Goal: Information Seeking & Learning: Learn about a topic

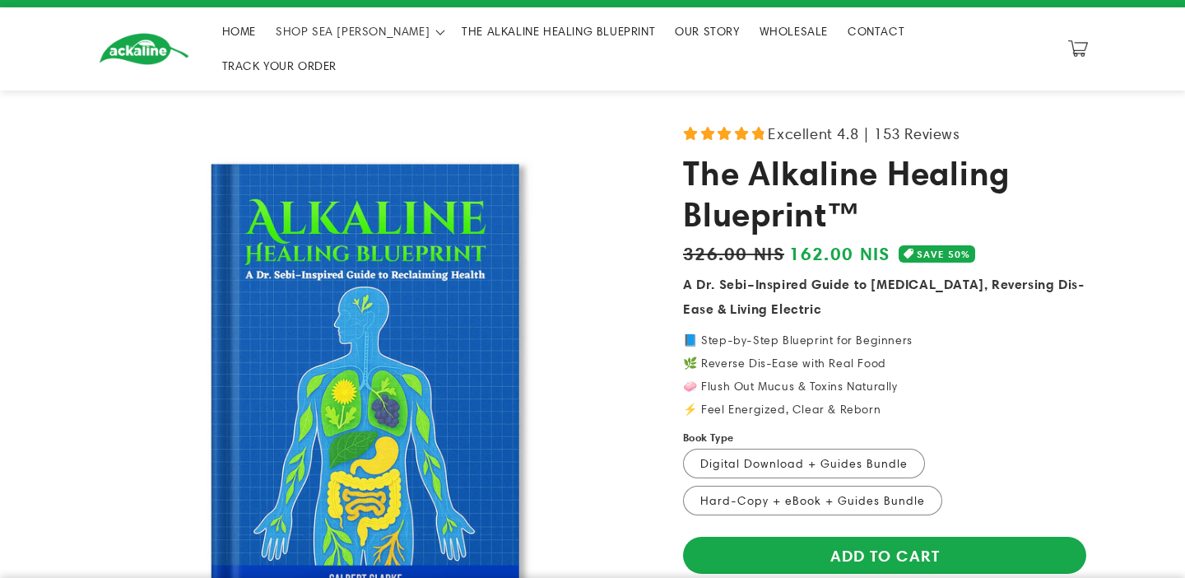
scroll to position [29, 0]
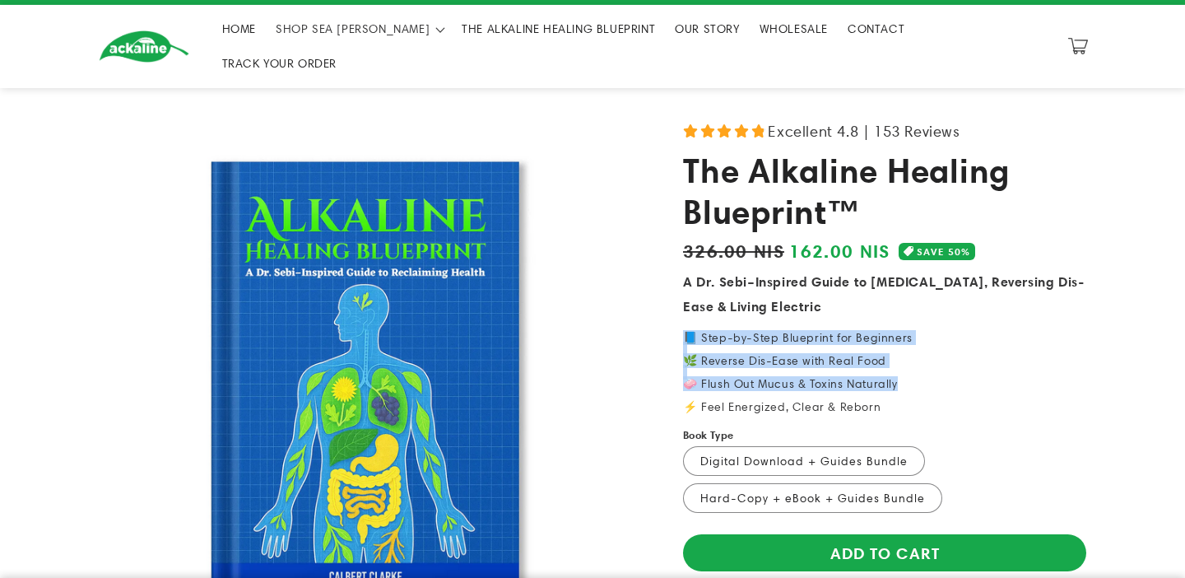
drag, startPoint x: 896, startPoint y: 356, endPoint x: 685, endPoint y: 312, distance: 215.2
click at [685, 332] on p "📘 Step-by-Step Blueprint for Beginners 🌿 Reverse Dis-Ease with Real Food 🧼 Flus…" at bounding box center [884, 372] width 403 height 81
copy p "📘 Step-by-Step Blueprint for Beginners 🌿 Reverse Dis-Ease with Real Food 🧼 Flus…"
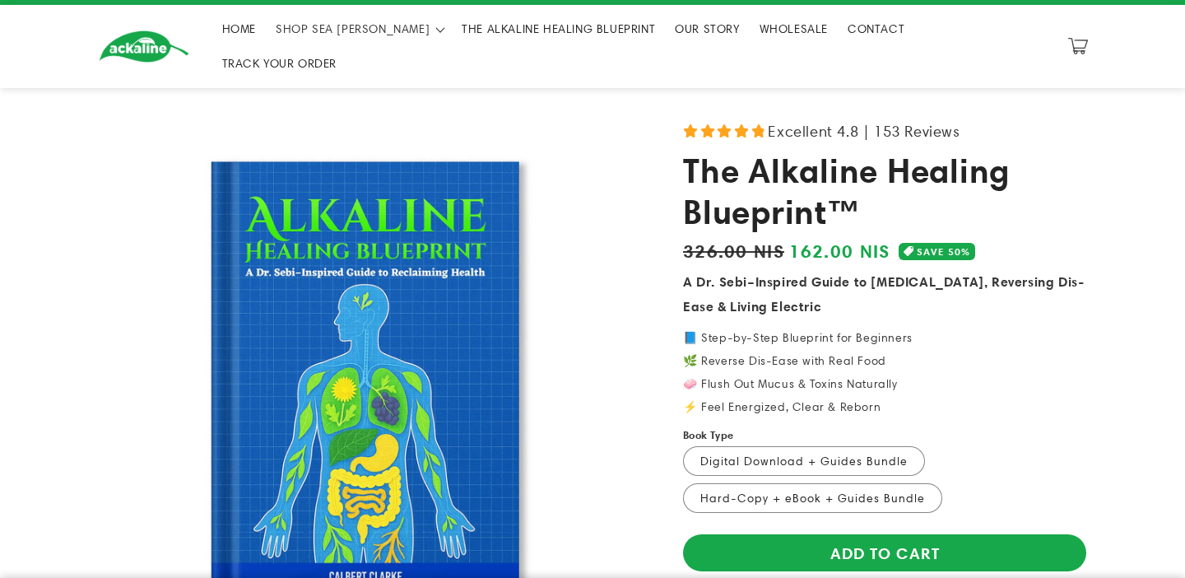
click at [826, 274] on p "A Dr. Sebi–Inspired Guide to Detoxing, Reversing Dis-Ease & Living Electric" at bounding box center [884, 294] width 403 height 49
drag, startPoint x: 878, startPoint y: 337, endPoint x: 700, endPoint y: 330, distance: 178.8
click at [700, 332] on p "📘 Step-by-Step Blueprint for Beginners 🌿 Reverse Dis-Ease with Real Food 🧼 Flus…" at bounding box center [884, 372] width 403 height 81
copy p "everse Dis-Ease with Real Food"
drag, startPoint x: 875, startPoint y: 380, endPoint x: 687, endPoint y: 378, distance: 187.7
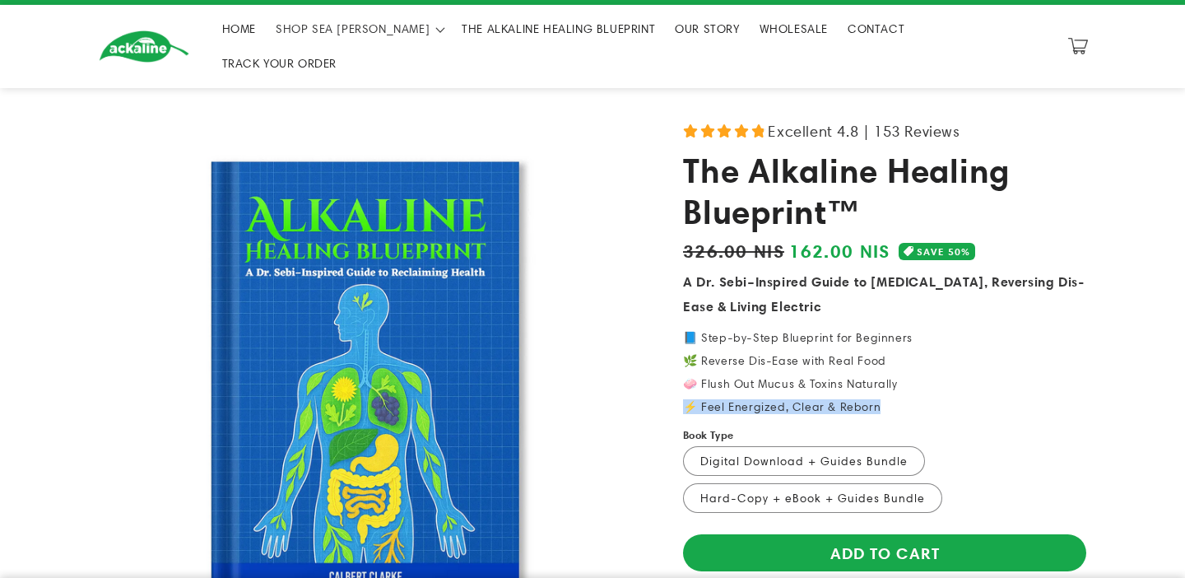
click at [687, 378] on p "📘 Step-by-Step Blueprint for Beginners 🌿 Reverse Dis-Ease with Real Food 🧼 Flus…" at bounding box center [884, 372] width 403 height 81
click at [725, 382] on p "📘 Step-by-Step Blueprint for Beginners 🌿 Reverse Dis-Ease with Real Food 🧼 Flus…" at bounding box center [884, 372] width 403 height 81
drag, startPoint x: 876, startPoint y: 381, endPoint x: 695, endPoint y: 383, distance: 181.1
click at [695, 383] on p "📘 Step-by-Step Blueprint for Beginners 🌿 Reverse Dis-Ease with Real Food 🧼 Flus…" at bounding box center [884, 372] width 403 height 81
copy p "Feel Energized, Clear & Reborn"
